Goal: Obtain resource: Download file/media

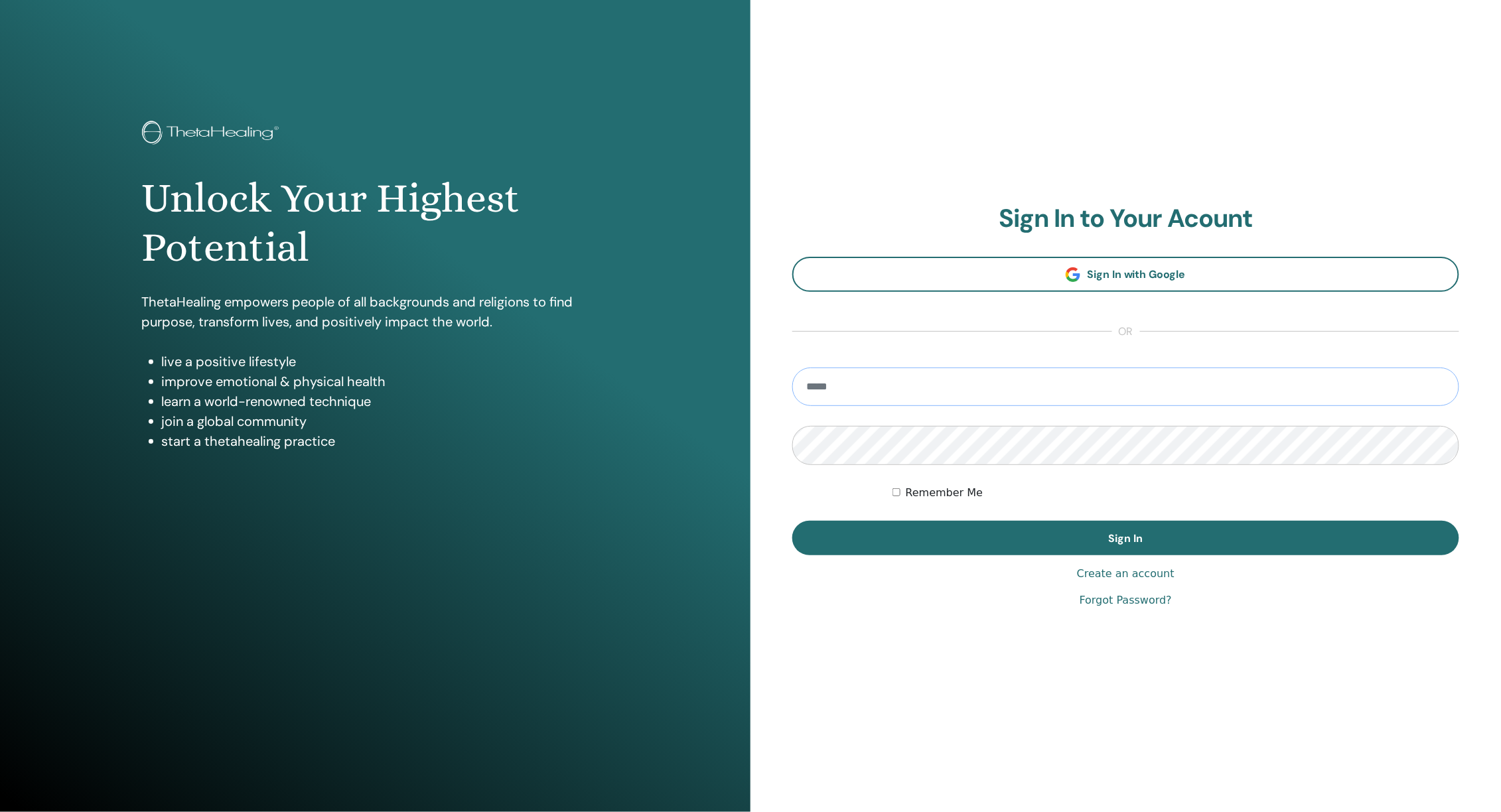
type input "**********"
click at [1126, 538] on button "Sign In" at bounding box center [1125, 537] width 667 height 34
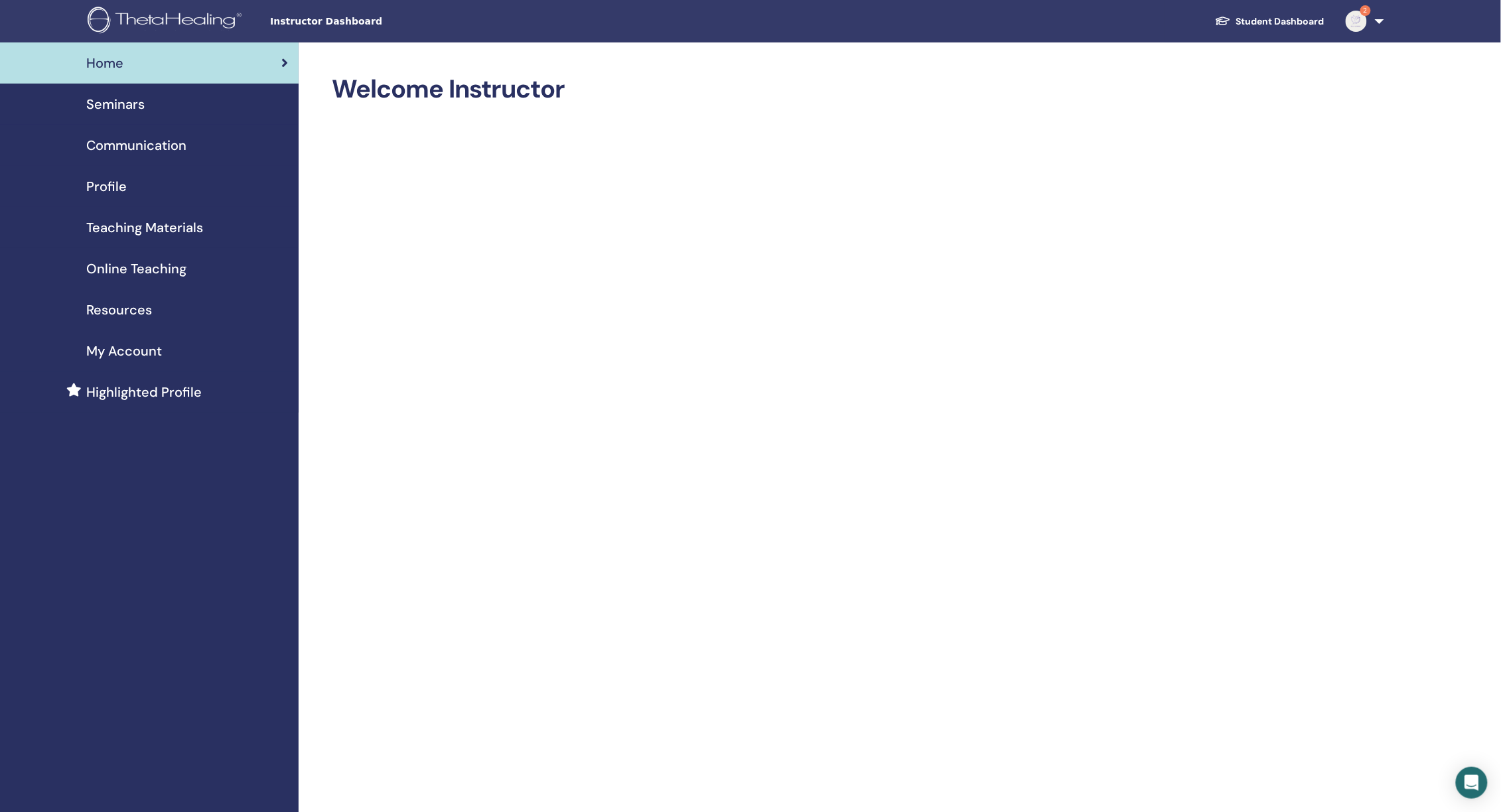
click at [136, 223] on span "Teaching Materials" at bounding box center [144, 228] width 117 height 20
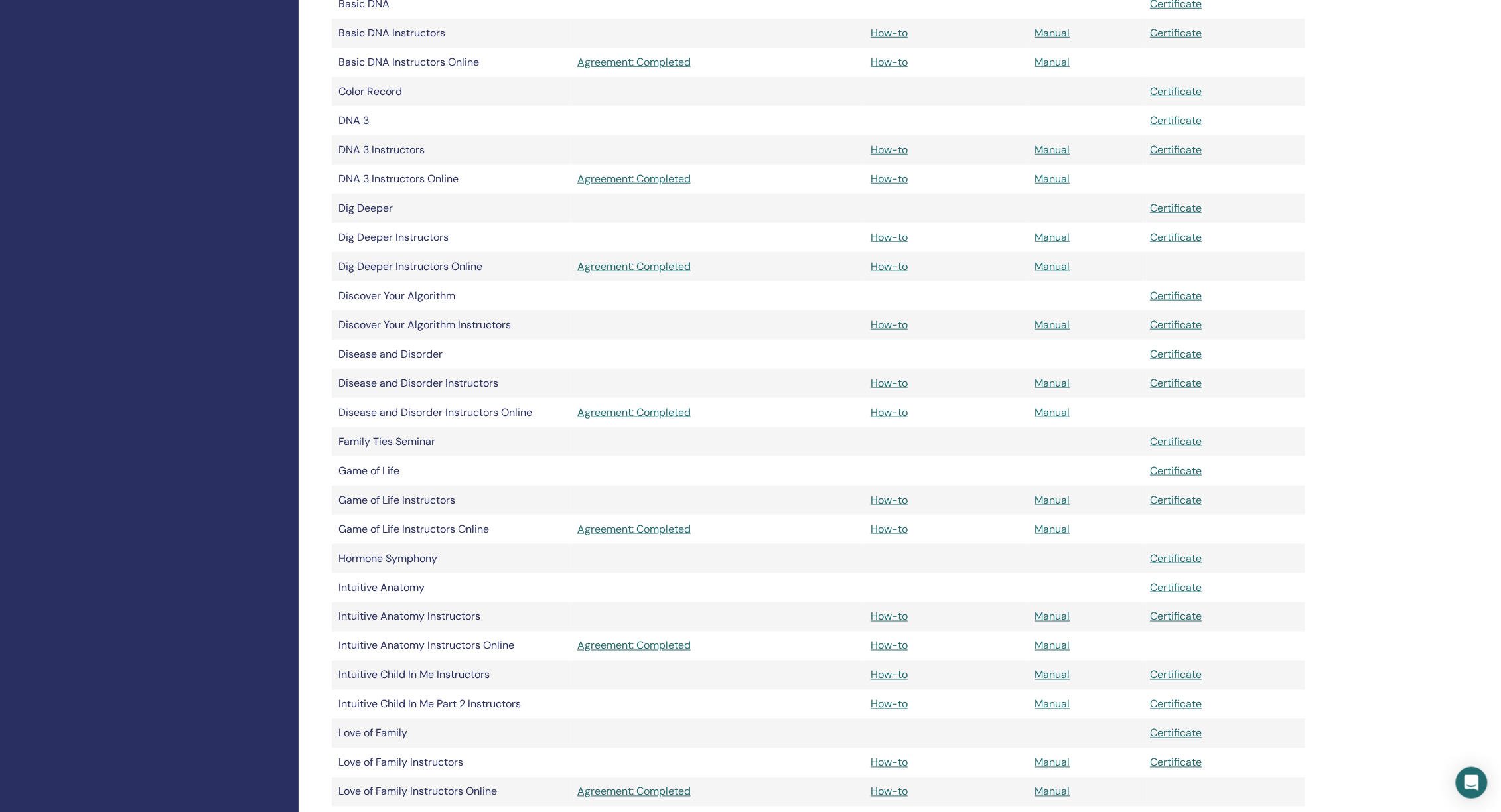
scroll to position [517, 0]
click at [1057, 640] on link "Manual" at bounding box center [1053, 644] width 35 height 14
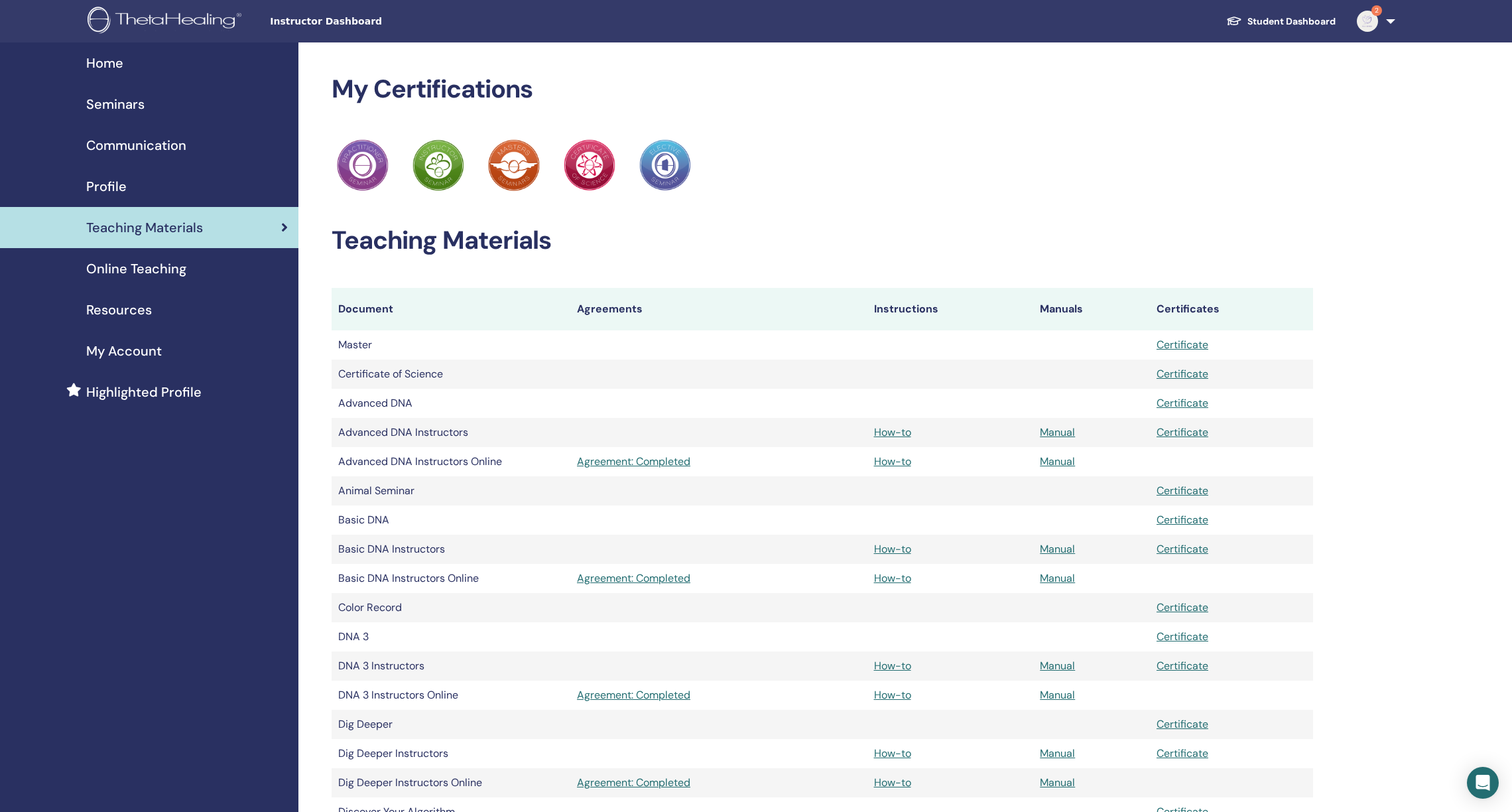
click at [1377, 19] on img at bounding box center [1367, 21] width 21 height 21
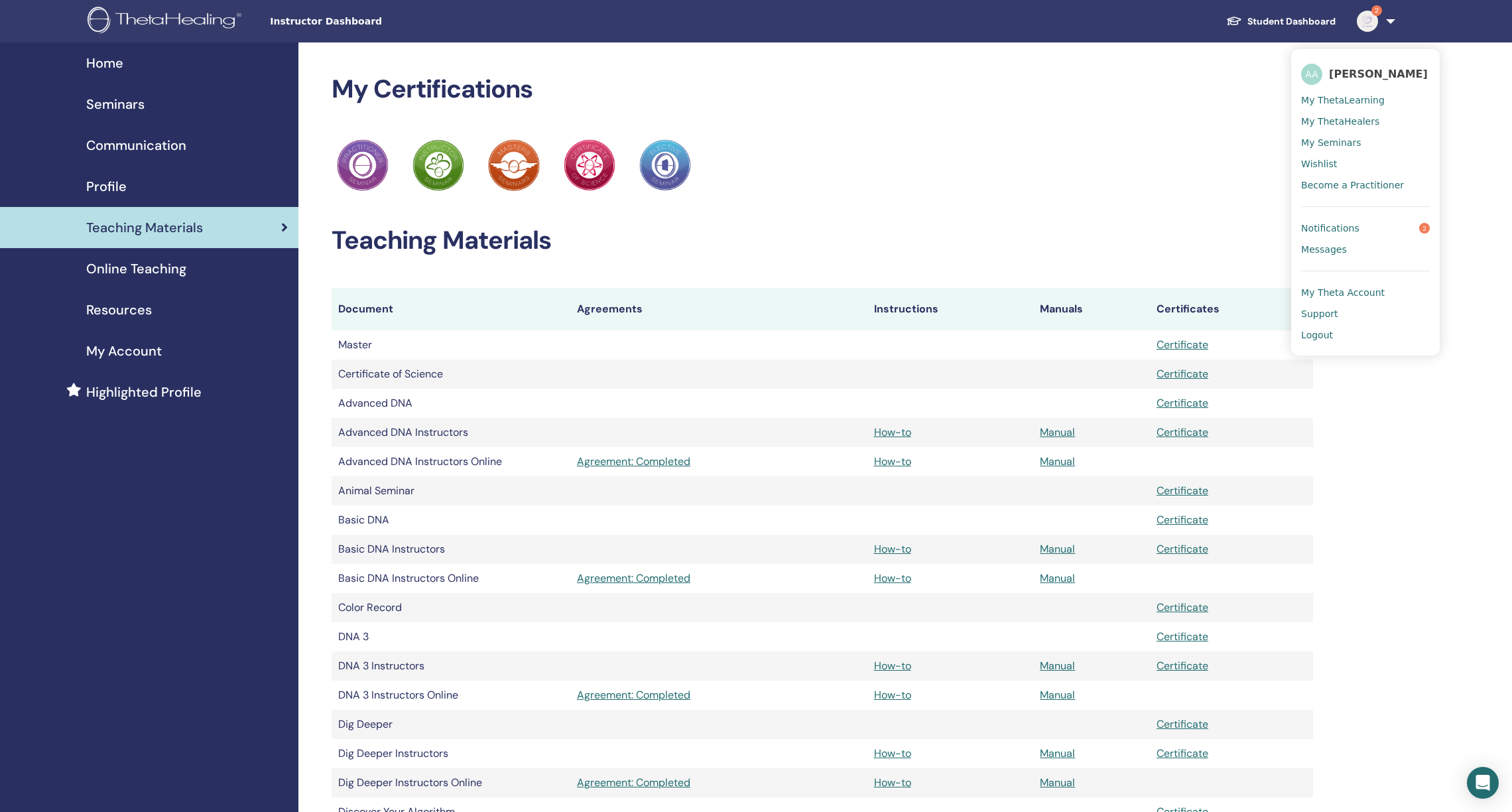
click at [1372, 74] on span "[PERSON_NAME]" at bounding box center [1378, 73] width 98 height 14
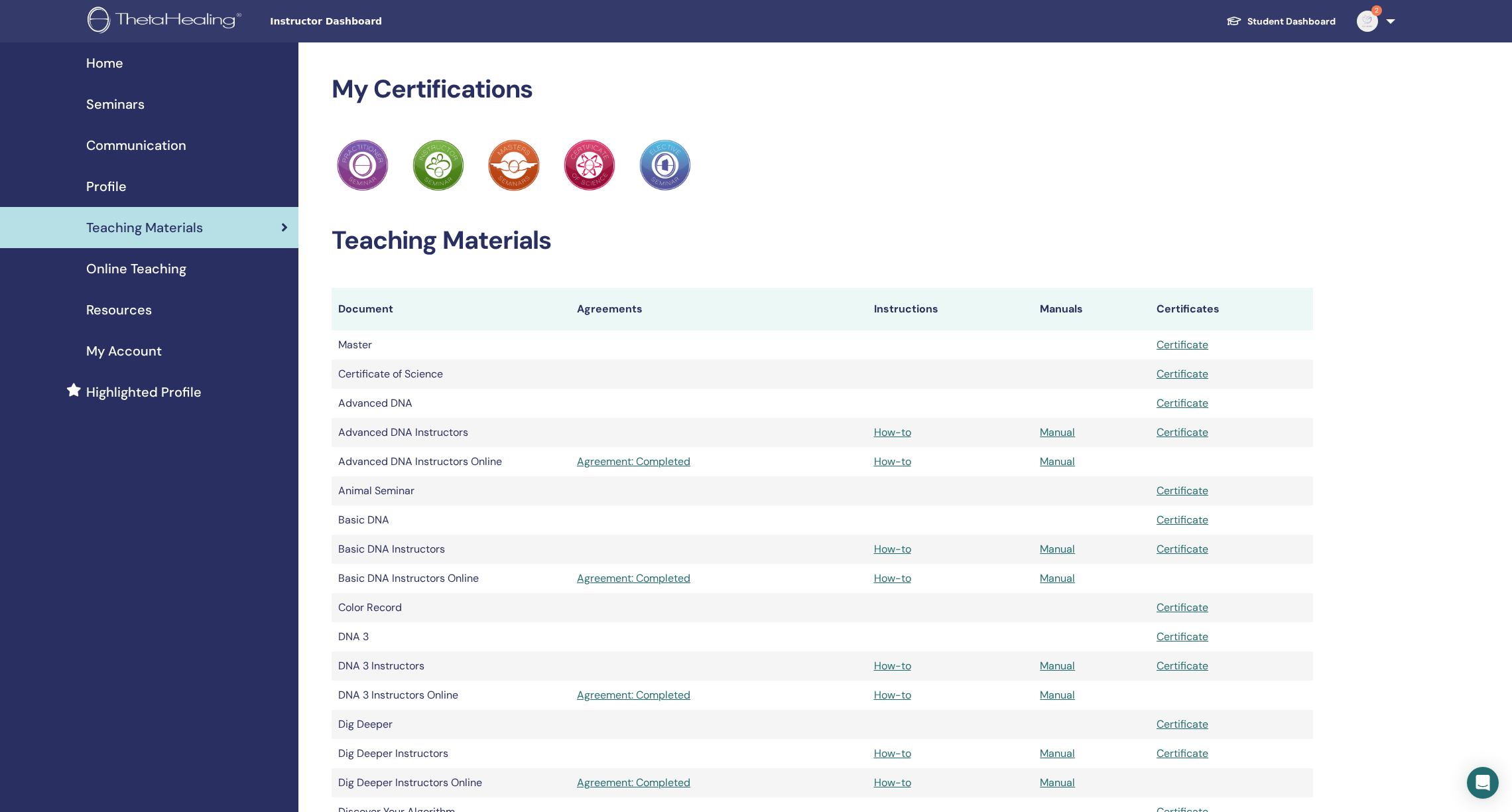
click at [1360, 14] on img at bounding box center [1367, 21] width 21 height 21
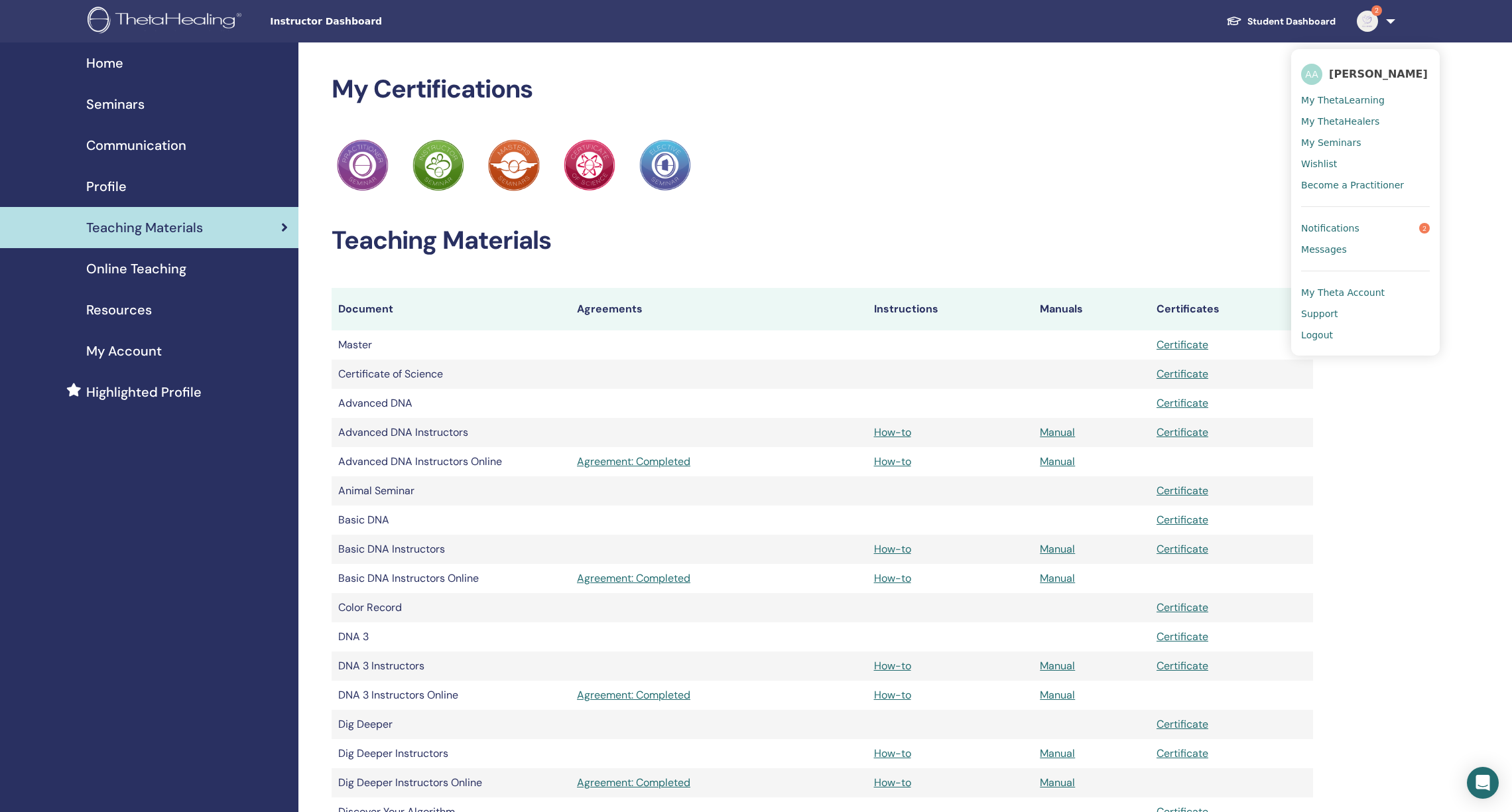
click at [1293, 20] on link "Student Dashboard" at bounding box center [1281, 21] width 131 height 24
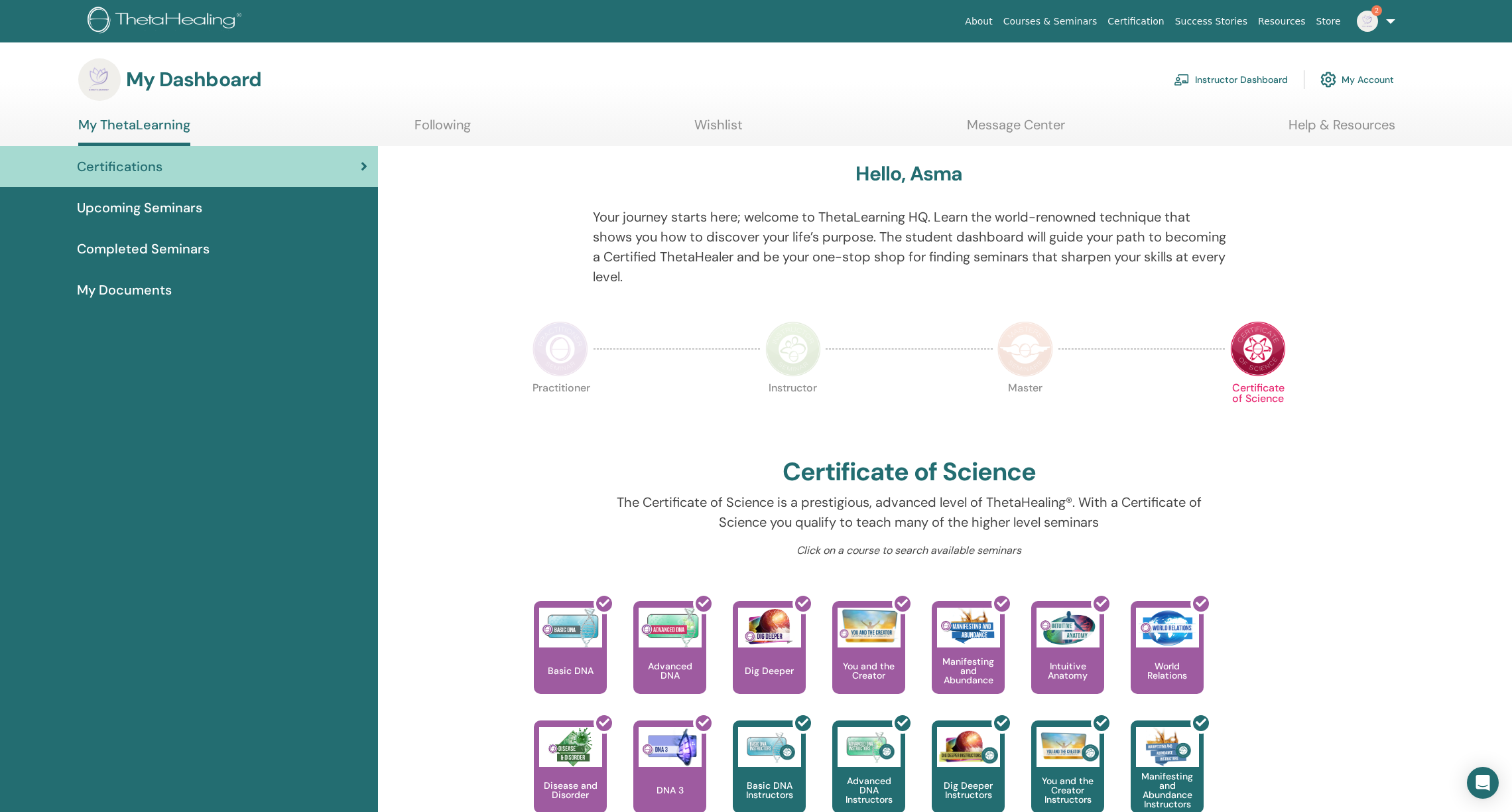
click at [1330, 21] on link "Store" at bounding box center [1329, 21] width 35 height 24
